Goal: Transaction & Acquisition: Register for event/course

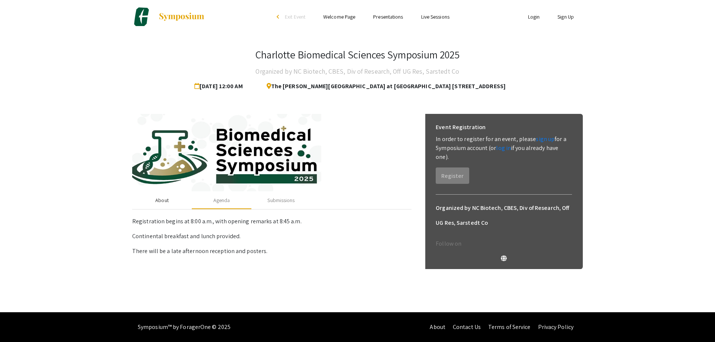
click at [166, 197] on div "About" at bounding box center [161, 201] width 13 height 8
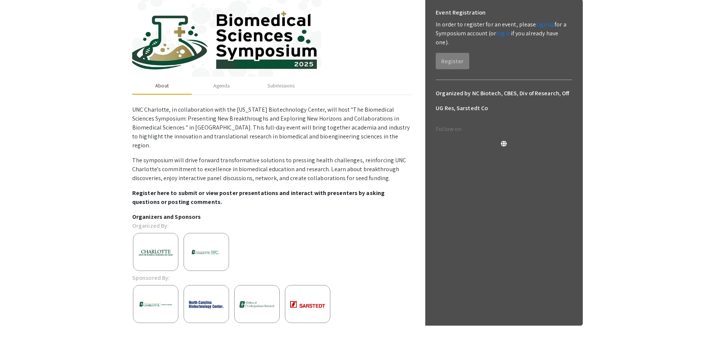
scroll to position [104, 0]
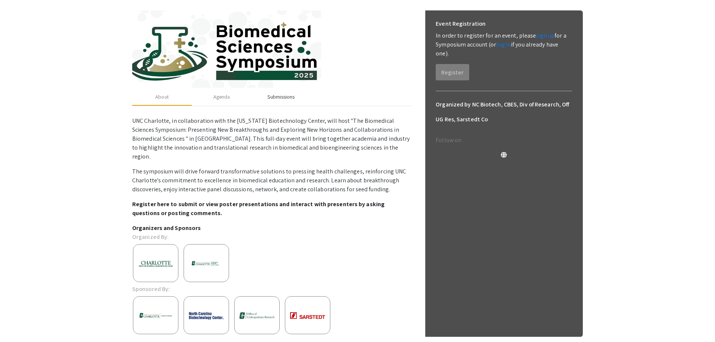
click at [287, 96] on div "Submissions" at bounding box center [280, 97] width 27 height 8
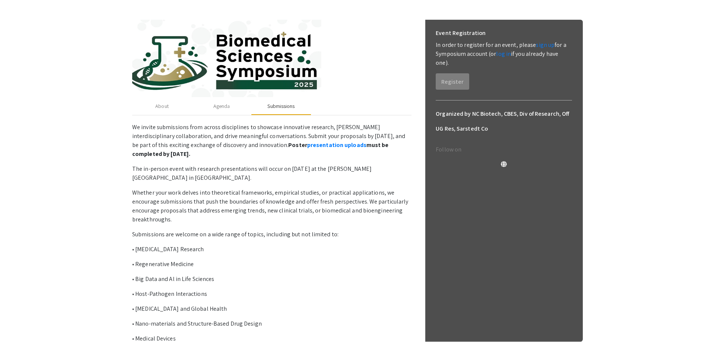
scroll to position [70, 0]
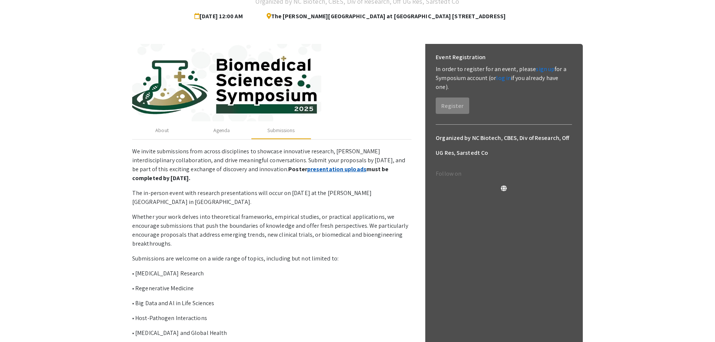
click at [307, 168] on link "presentation uploads" at bounding box center [336, 169] width 59 height 8
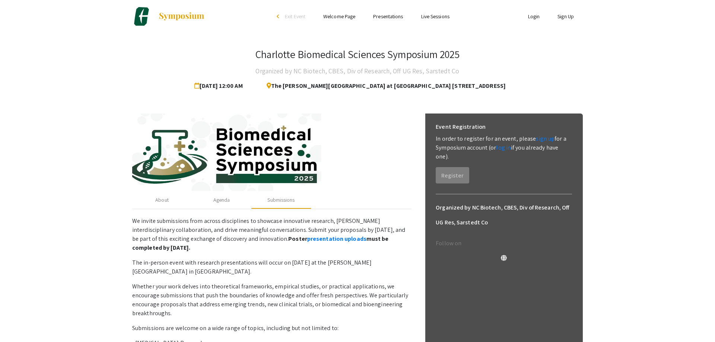
scroll to position [0, 0]
click at [441, 20] on li "Live Sessions" at bounding box center [435, 16] width 46 height 9
click at [441, 17] on link "Live Sessions" at bounding box center [435, 16] width 28 height 7
click at [383, 16] on link "Presentations" at bounding box center [388, 16] width 30 height 7
click at [337, 19] on link "Welcome Page" at bounding box center [339, 16] width 32 height 7
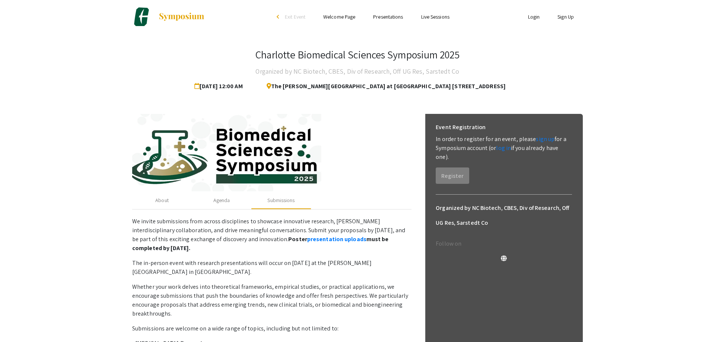
click at [566, 17] on link "Sign Up" at bounding box center [565, 16] width 16 height 7
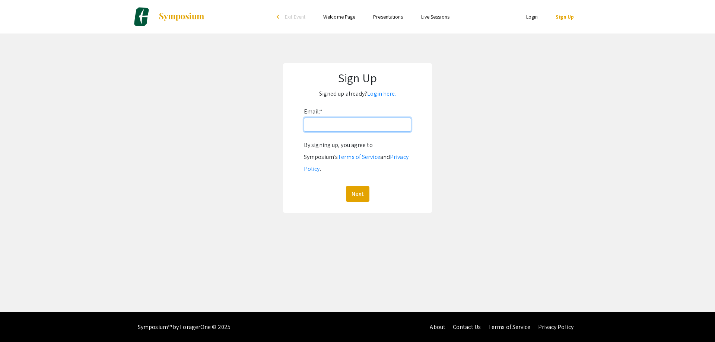
click at [344, 122] on input "Email: *" at bounding box center [357, 125] width 107 height 14
